Goal: Information Seeking & Learning: Learn about a topic

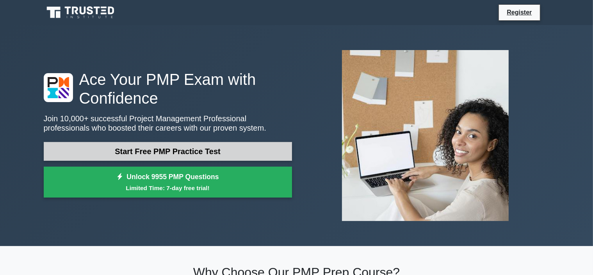
click at [160, 148] on link "Start Free PMP Practice Test" at bounding box center [168, 151] width 248 height 19
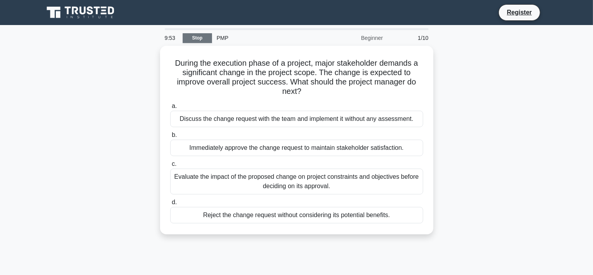
click at [191, 40] on link "Stop" at bounding box center [197, 38] width 29 height 10
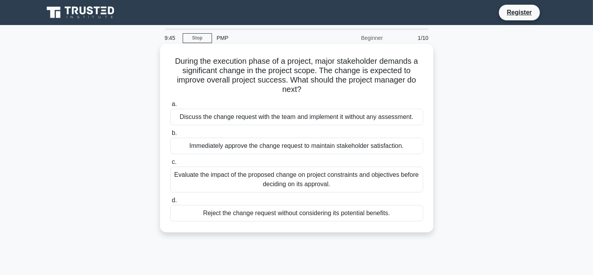
click at [232, 147] on div "Immediately approve the change request to maintain stakeholder satisfaction." at bounding box center [296, 146] width 253 height 16
click at [170, 136] on input "b. Immediately approve the change request to maintain stakeholder satisfaction." at bounding box center [170, 132] width 0 height 5
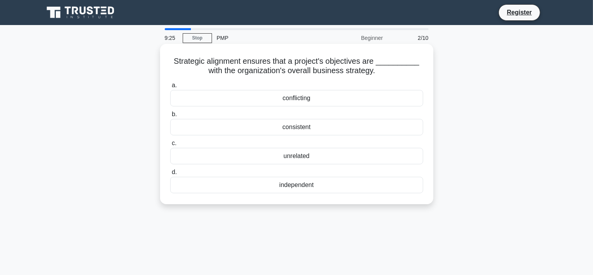
click at [297, 185] on div "independent" at bounding box center [296, 185] width 253 height 16
click at [170, 175] on input "d. independent" at bounding box center [170, 172] width 0 height 5
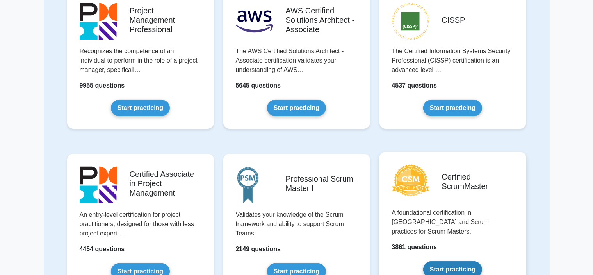
scroll to position [234, 0]
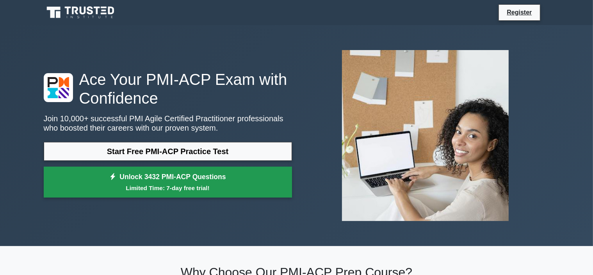
click at [206, 188] on small "Limited Time: 7-day free trial!" at bounding box center [168, 187] width 229 height 9
